Goal: Task Accomplishment & Management: Manage account settings

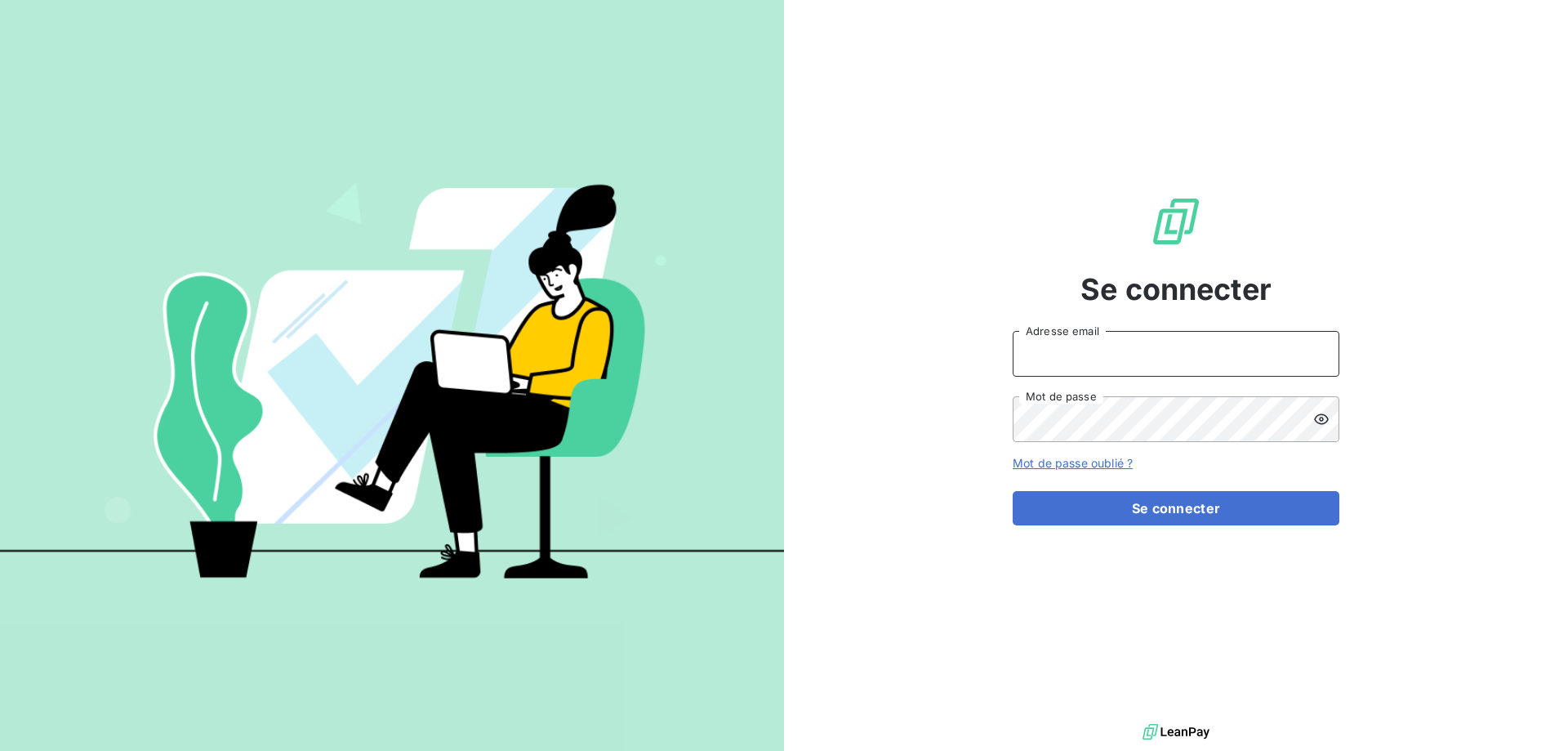
click at [1109, 364] on input "Adresse email" at bounding box center [1175, 354] width 326 height 46
type input "[EMAIL_ADDRESS][DOMAIN_NAME]"
click at [1012, 491] on button "Se connecter" at bounding box center [1175, 508] width 326 height 34
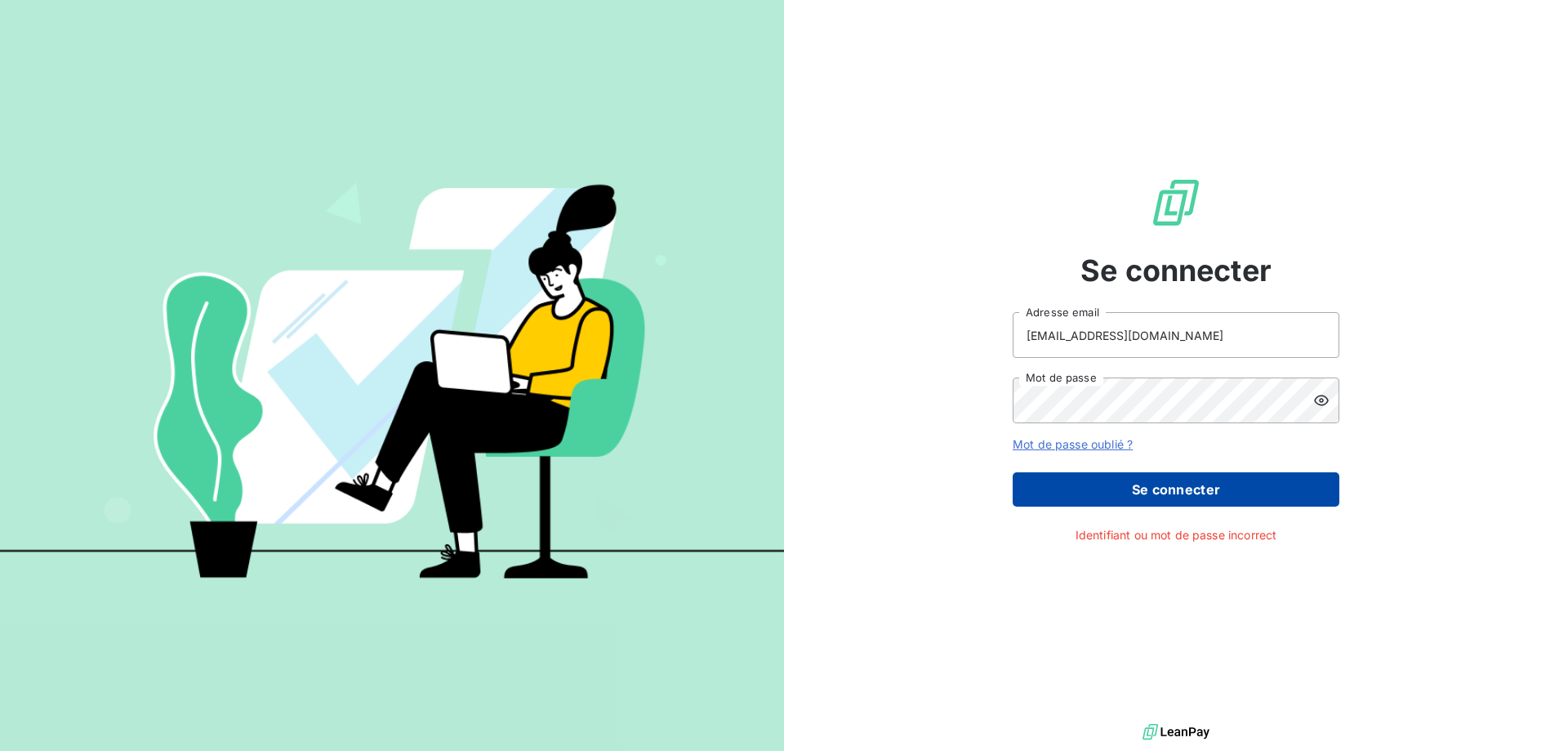
click at [1176, 481] on button "Se connecter" at bounding box center [1175, 489] width 326 height 34
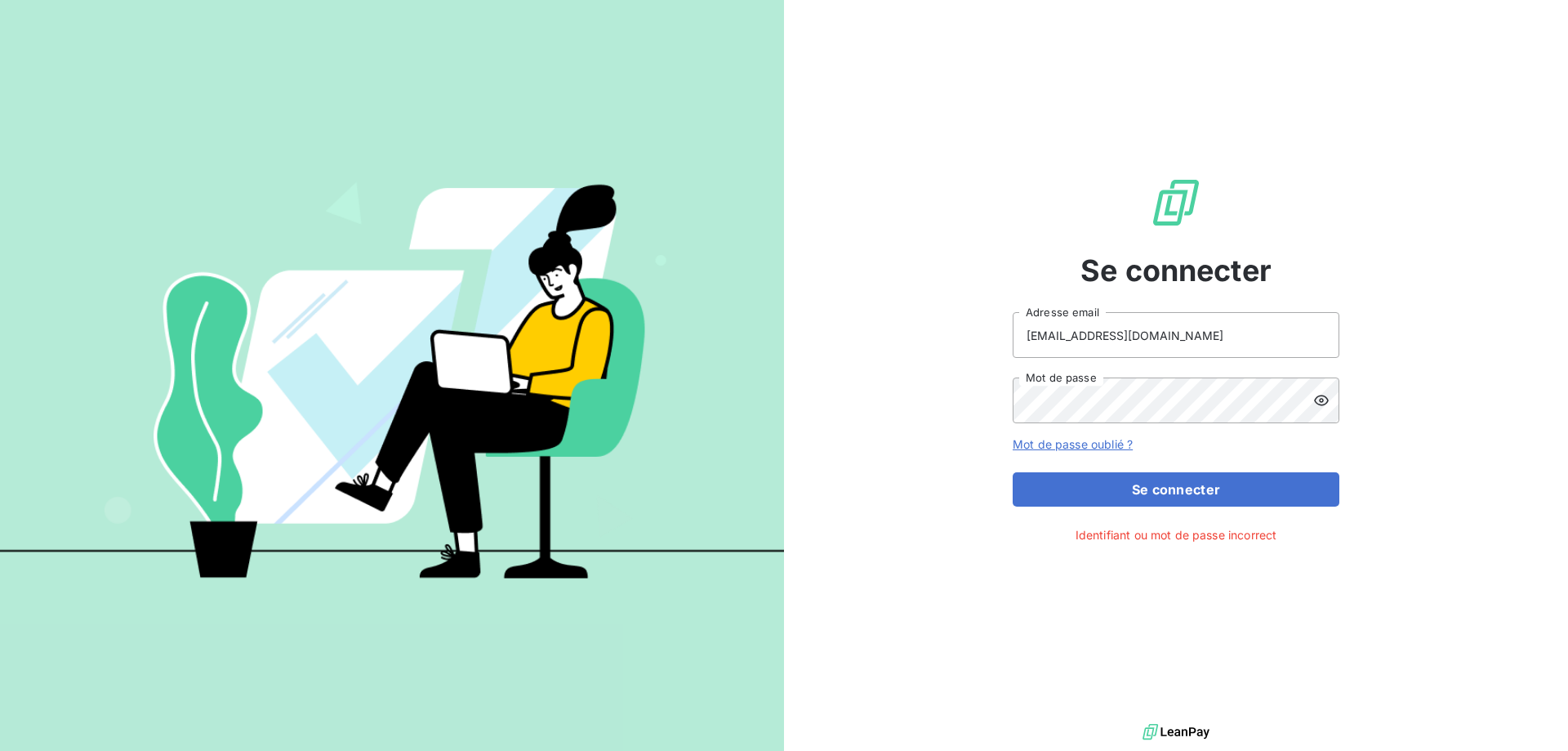
click at [1326, 402] on icon at bounding box center [1320, 400] width 16 height 16
click at [1012, 472] on button "Se connecter" at bounding box center [1175, 489] width 326 height 34
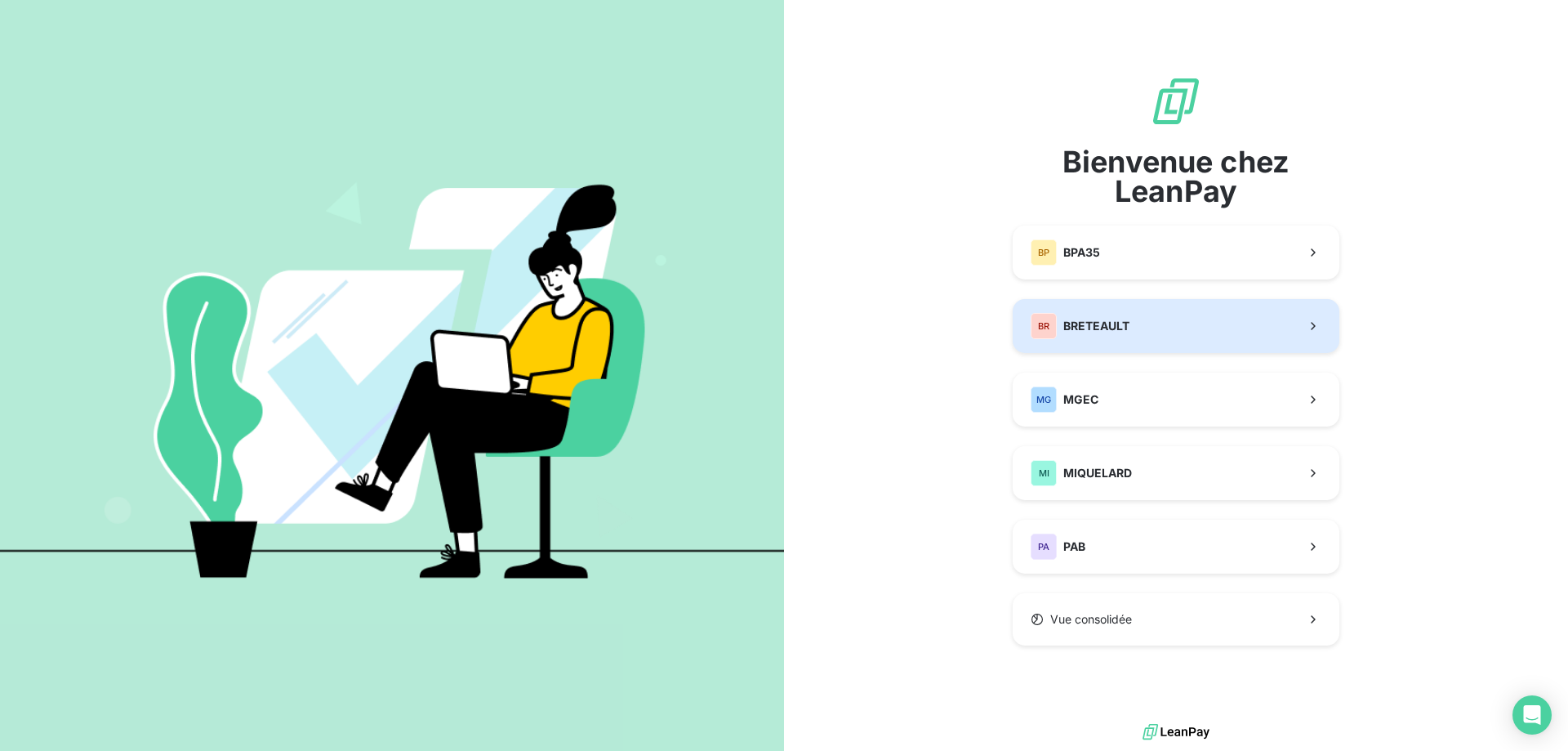
click at [1080, 308] on button "[PERSON_NAME]" at bounding box center [1175, 326] width 326 height 54
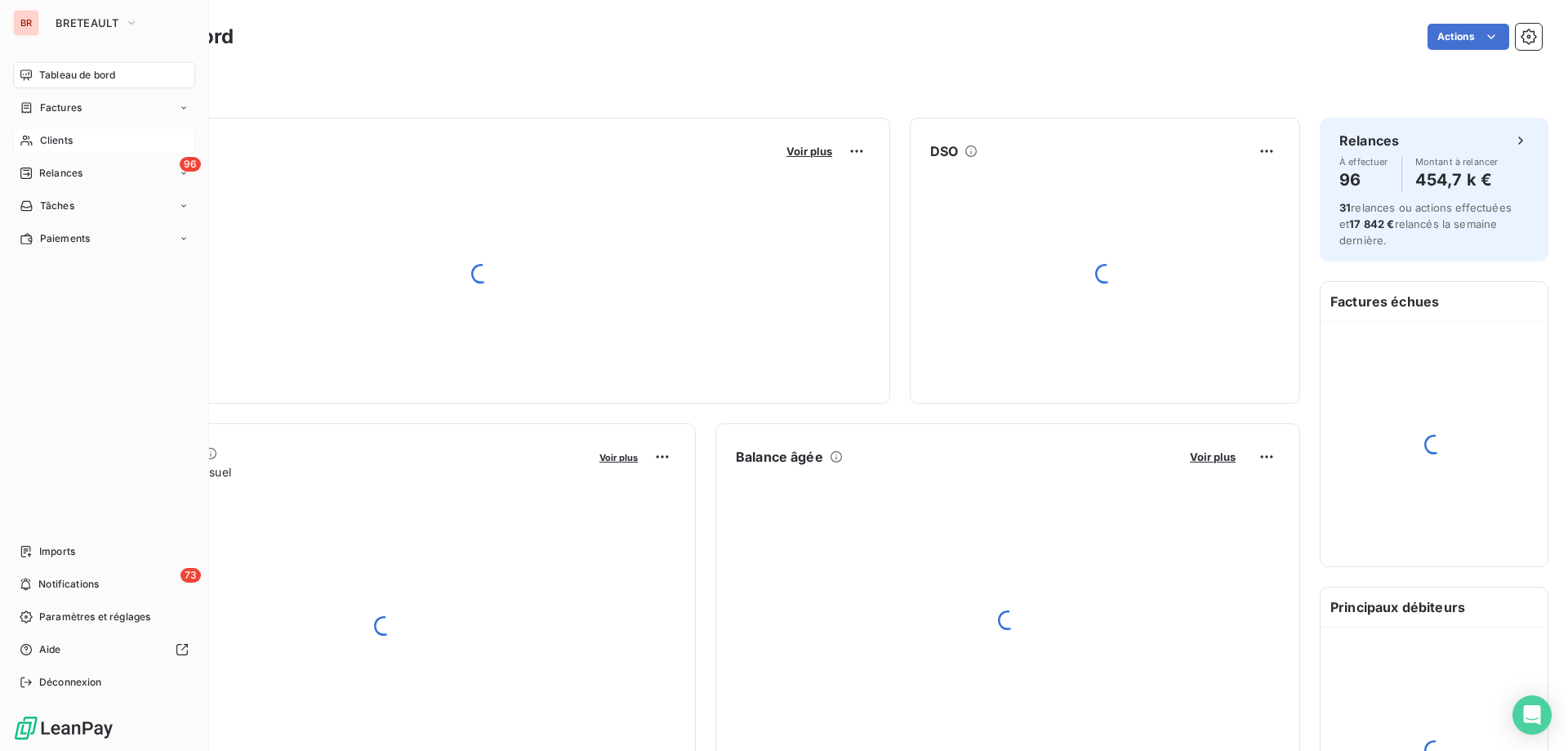
click at [68, 140] on span "Clients" at bounding box center [56, 140] width 33 height 15
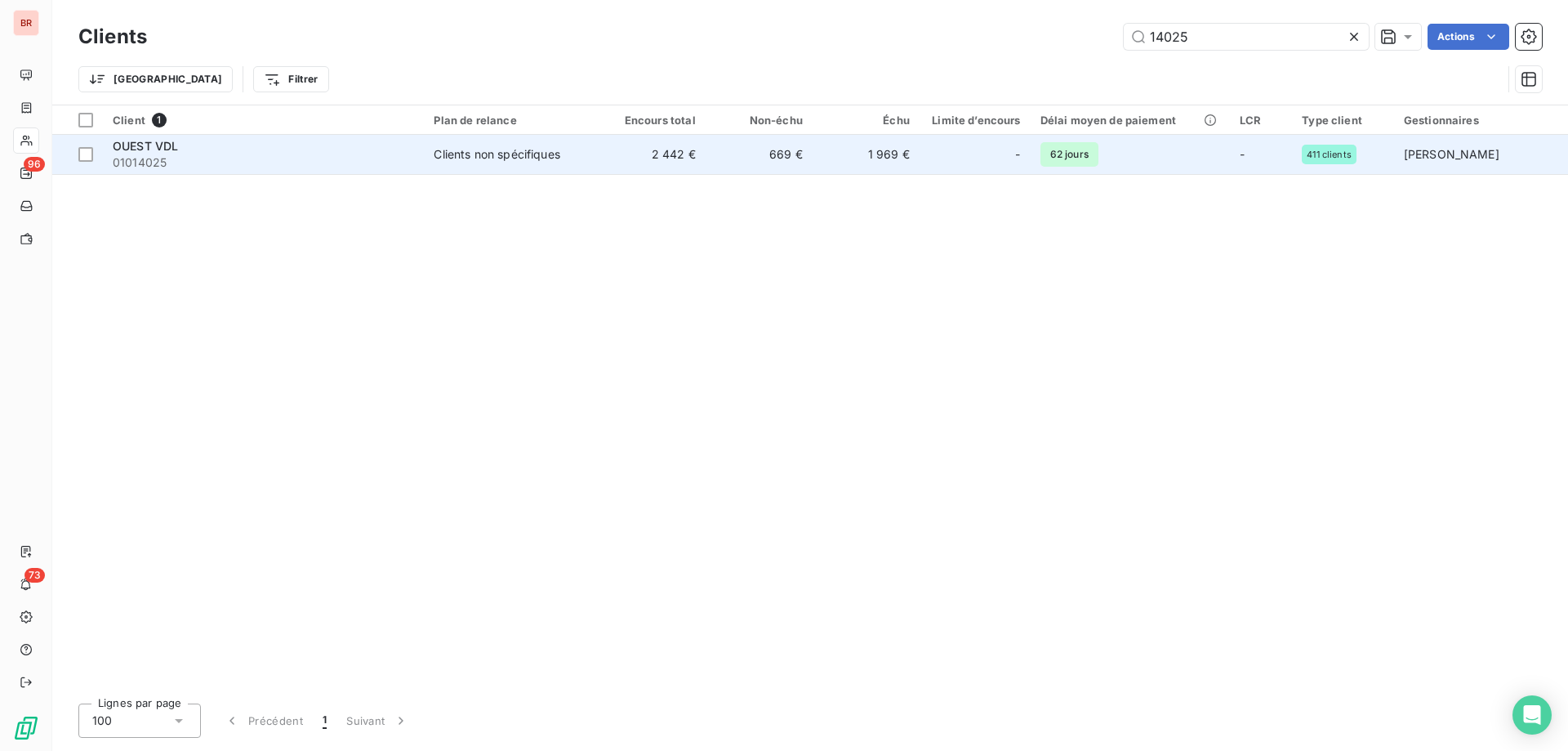
type input "14025"
click at [367, 154] on span "01014025" at bounding box center [262, 162] width 301 height 16
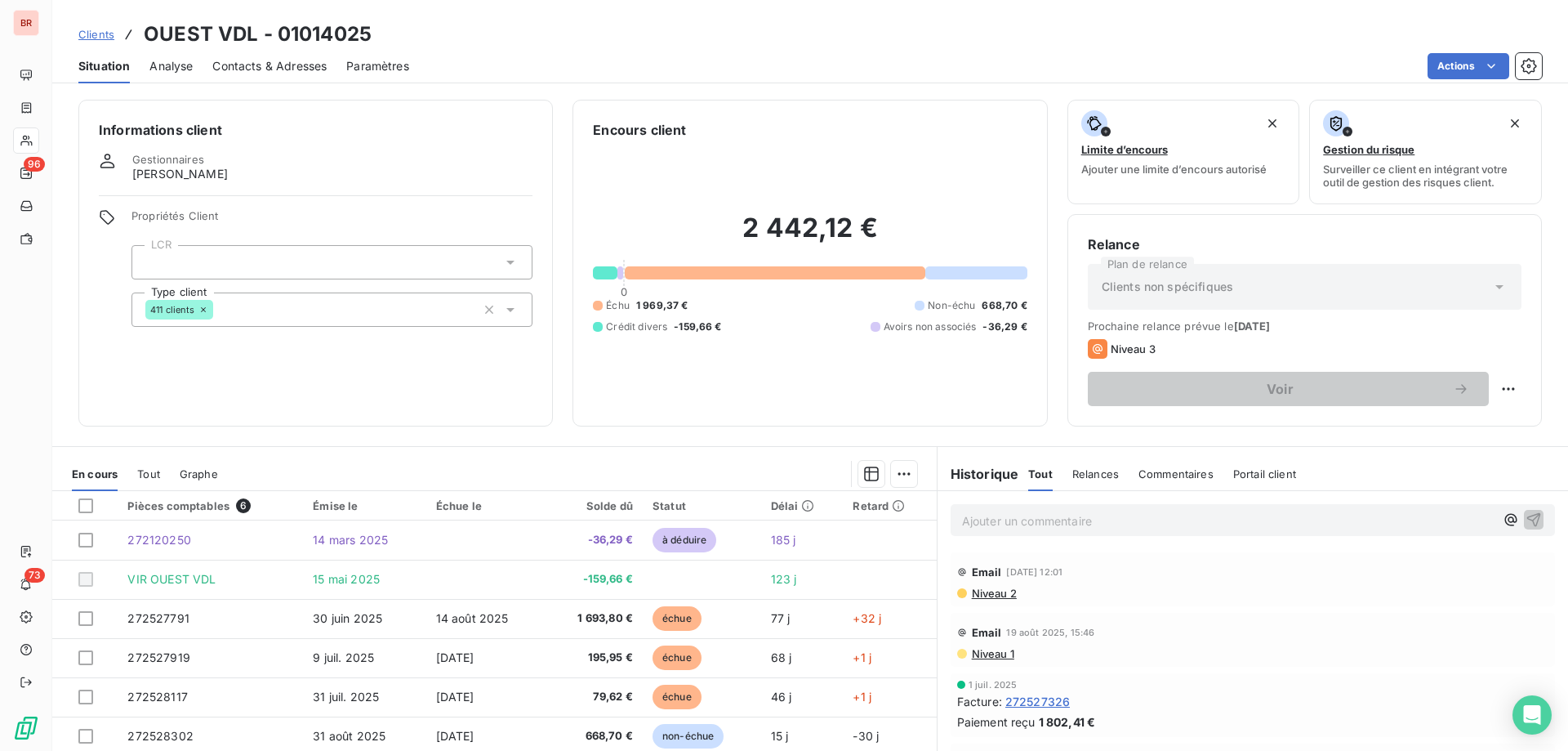
click at [267, 73] on span "Contacts & Adresses" at bounding box center [269, 66] width 114 height 16
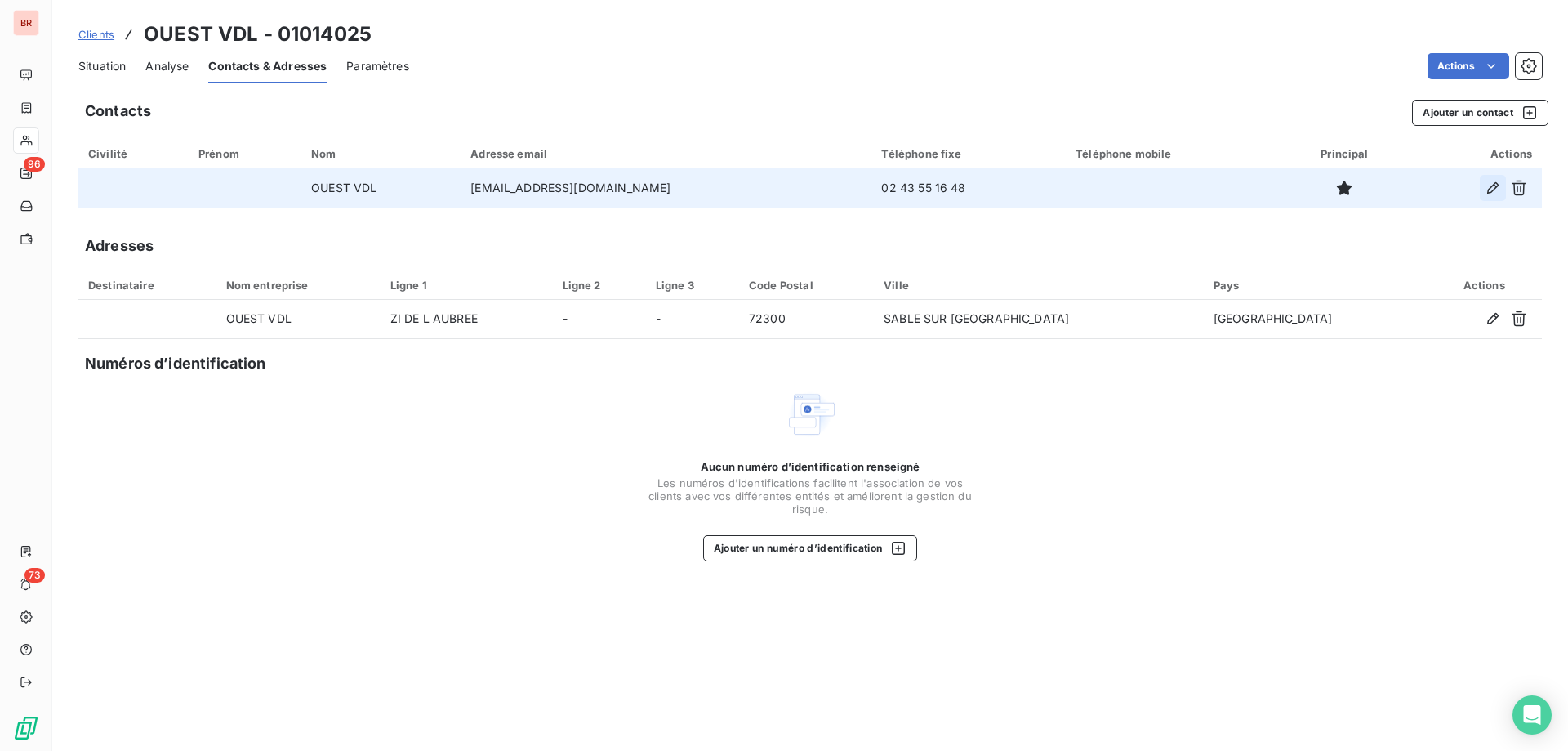
click at [1491, 188] on icon "button" at bounding box center [1492, 188] width 16 height 16
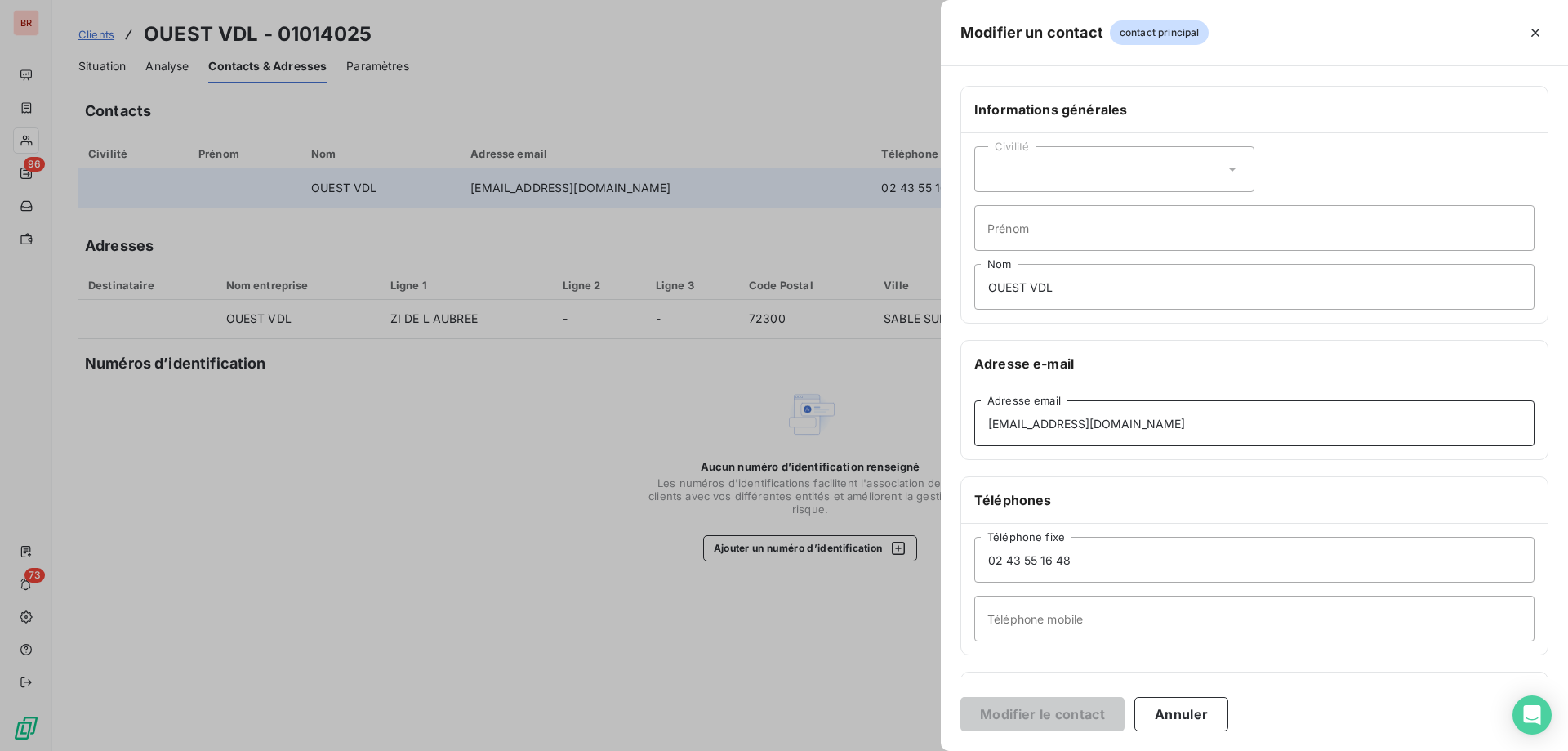
click at [1035, 422] on input "[EMAIL_ADDRESS][DOMAIN_NAME]" at bounding box center [1254, 423] width 560 height 46
drag, startPoint x: 1037, startPoint y: 428, endPoint x: 956, endPoint y: 434, distance: 81.2
click at [956, 434] on div "Informations générales Civilité Prénom OUEST VDL Nom Adresse e-mail [EMAIL_ADDR…" at bounding box center [1254, 448] width 627 height 725
click at [543, 386] on div at bounding box center [784, 375] width 1568 height 751
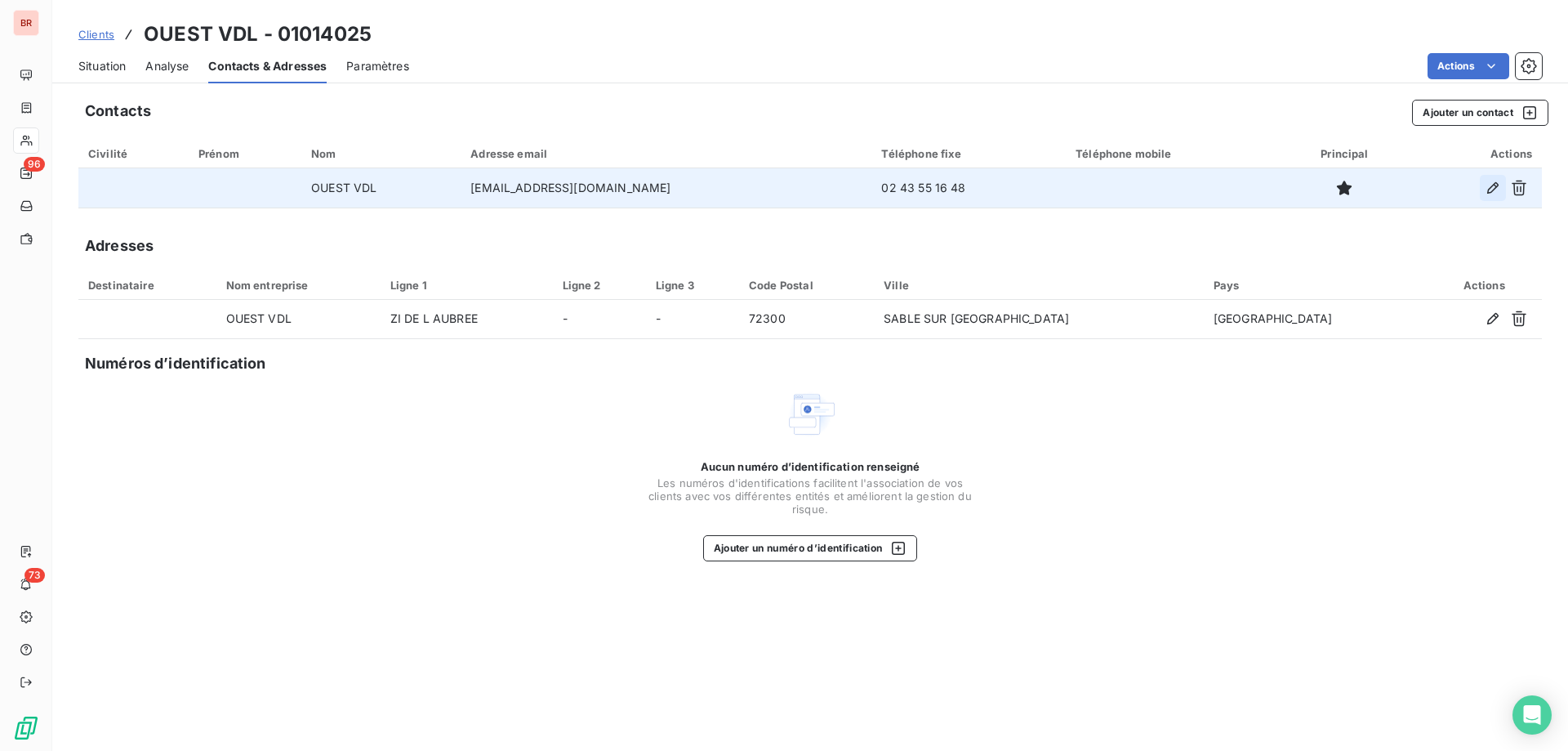
click at [1492, 186] on icon "button" at bounding box center [1492, 188] width 16 height 16
type input "OUEST VDL"
type input "[EMAIL_ADDRESS][DOMAIN_NAME]"
type input "02 43 55 16 48"
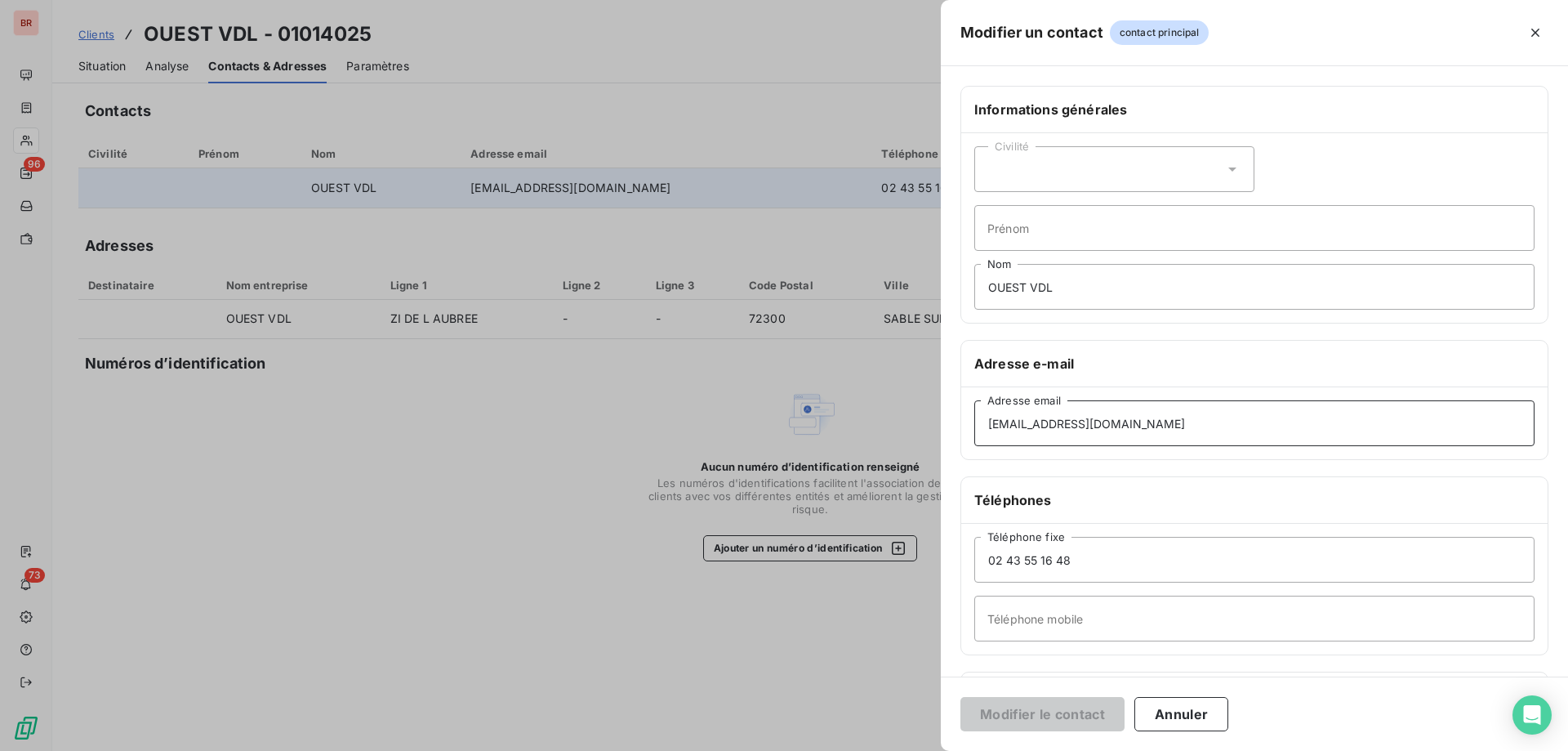
click at [1154, 431] on input "[EMAIL_ADDRESS][DOMAIN_NAME]" at bounding box center [1254, 423] width 560 height 46
drag, startPoint x: 1154, startPoint y: 431, endPoint x: 969, endPoint y: 432, distance: 185.0
click at [969, 432] on div "[EMAIL_ADDRESS][DOMAIN_NAME] Adresse email" at bounding box center [1255, 423] width 587 height 72
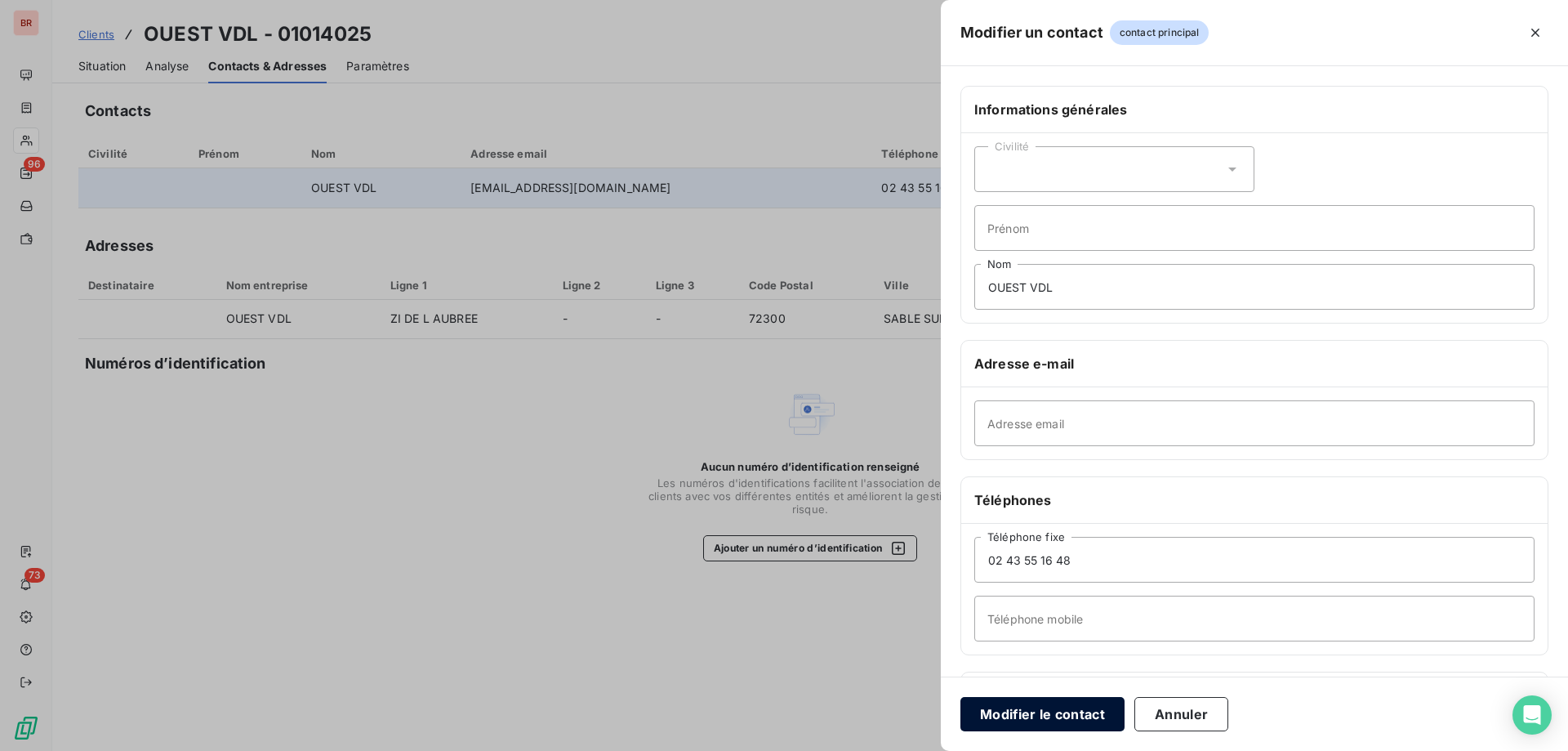
click at [1005, 724] on button "Modifier le contact" at bounding box center [1042, 713] width 164 height 34
